Goal: Task Accomplishment & Management: Manage account settings

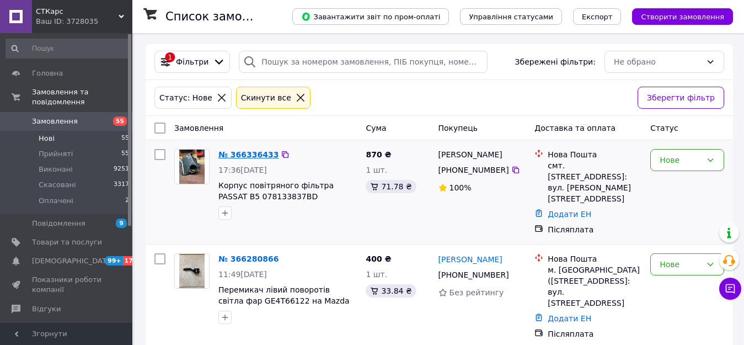
click at [235, 151] on link "№ 366336433" at bounding box center [248, 154] width 60 height 9
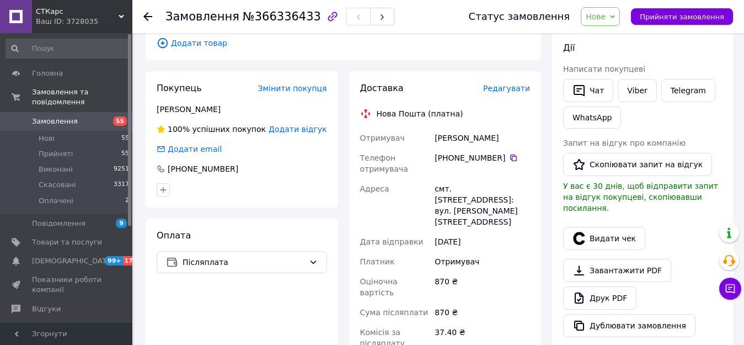
scroll to position [166, 0]
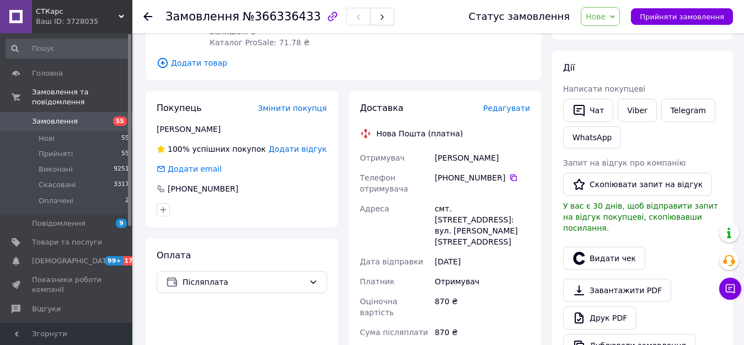
click at [182, 104] on div "Покупець Змінити покупця Драбик Мирослав 100% успішних покупок Додати відгук До…" at bounding box center [242, 159] width 193 height 136
click at [185, 124] on div "[PERSON_NAME]" at bounding box center [242, 129] width 170 height 11
click at [201, 124] on div "[PERSON_NAME]" at bounding box center [242, 129] width 170 height 11
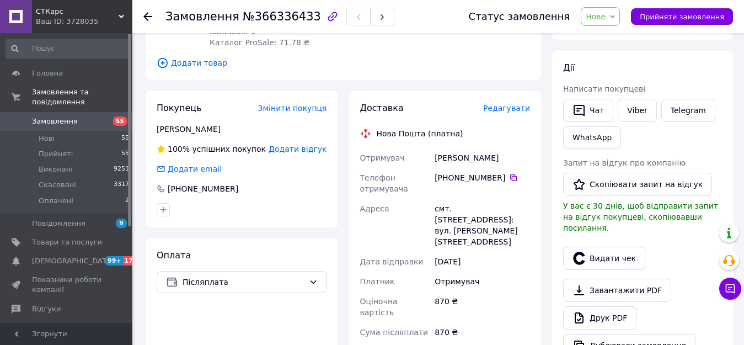
click at [184, 103] on span "Покупець" at bounding box center [179, 108] width 45 height 10
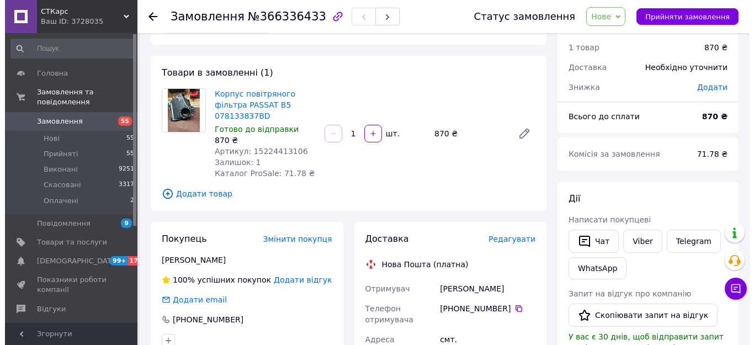
scroll to position [0, 0]
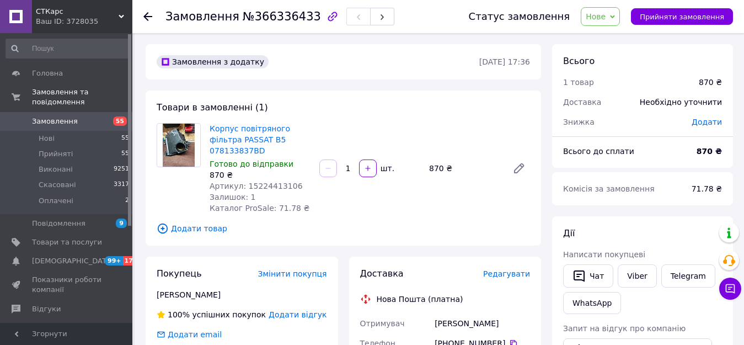
click at [308, 310] on span "Додати відгук" at bounding box center [298, 314] width 58 height 9
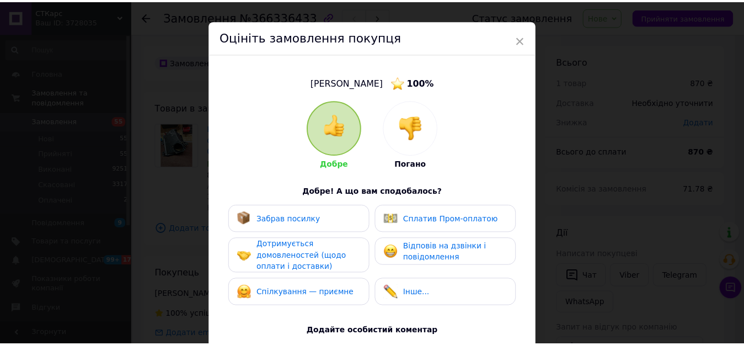
scroll to position [110, 0]
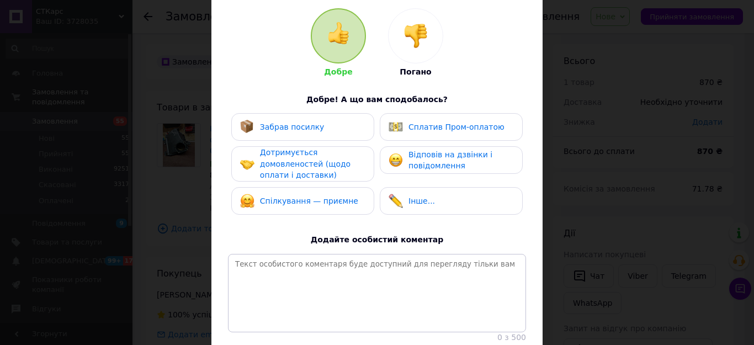
click at [575, 209] on div "× Оцініть замовлення покупця Драбик Мирослав 100 % Добре Погано Добре! А що вам…" at bounding box center [377, 172] width 754 height 345
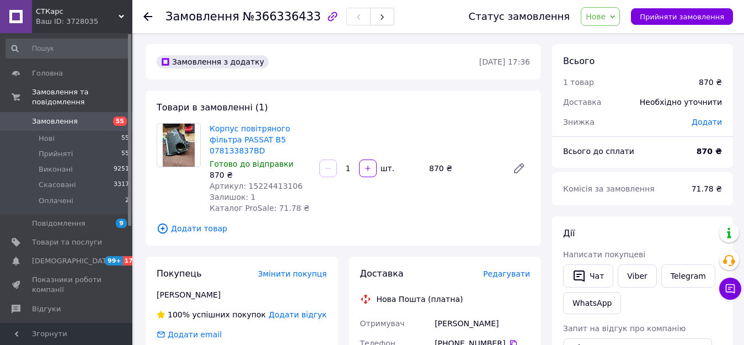
click at [287, 269] on span "Змінити покупця" at bounding box center [292, 273] width 69 height 9
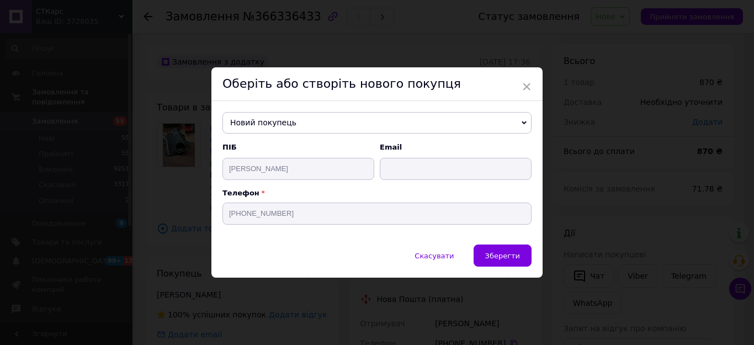
click at [553, 90] on div "× Оберіть або створіть нового покупця Новий покупець Анікєєв Сергій +3809919789…" at bounding box center [377, 172] width 754 height 345
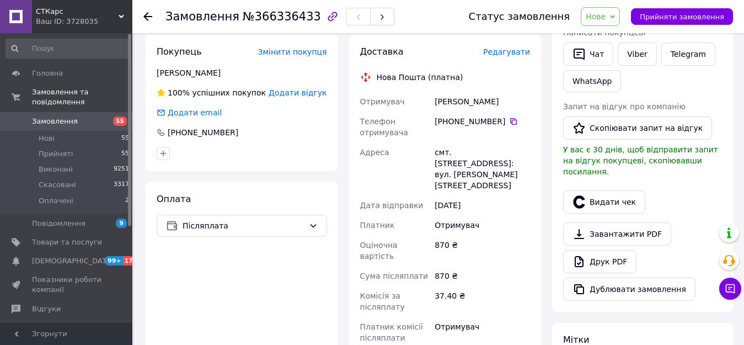
scroll to position [164, 0]
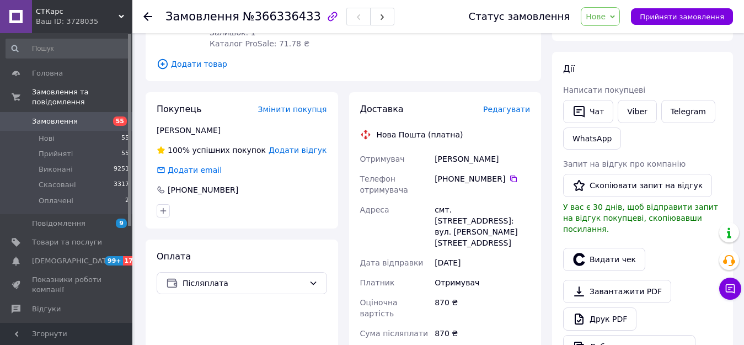
click at [195, 125] on div "[PERSON_NAME]" at bounding box center [242, 130] width 170 height 11
click at [66, 116] on span "Замовлення" at bounding box center [55, 121] width 46 height 10
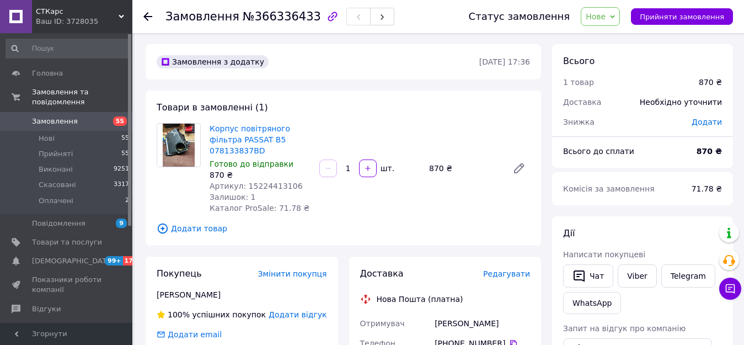
click at [193, 289] on div "[PERSON_NAME]" at bounding box center [242, 294] width 170 height 11
click at [177, 289] on div "[PERSON_NAME]" at bounding box center [242, 294] width 170 height 11
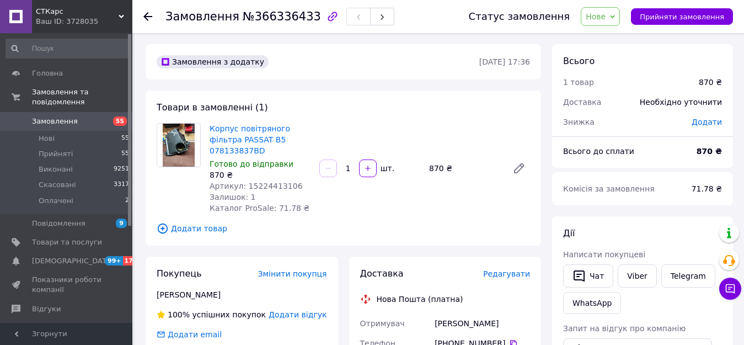
click at [188, 309] on div "100% успішних покупок" at bounding box center [211, 314] width 109 height 11
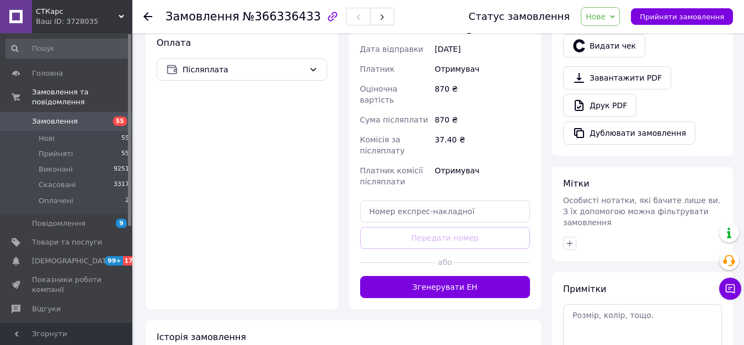
scroll to position [275, 0]
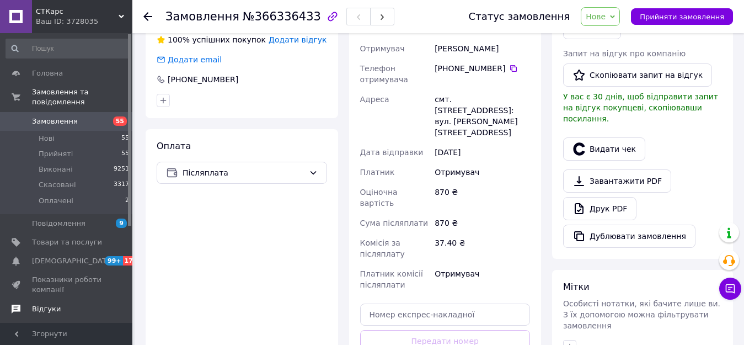
click at [63, 304] on span "Відгуки" at bounding box center [67, 309] width 70 height 10
